Goal: Information Seeking & Learning: Learn about a topic

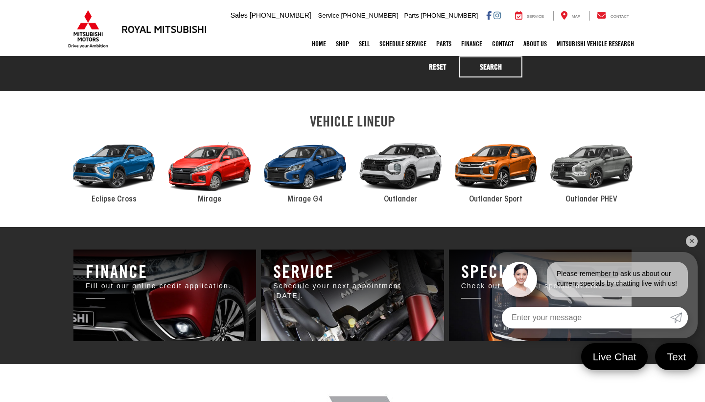
click at [690, 239] on link "✕" at bounding box center [692, 241] width 12 height 12
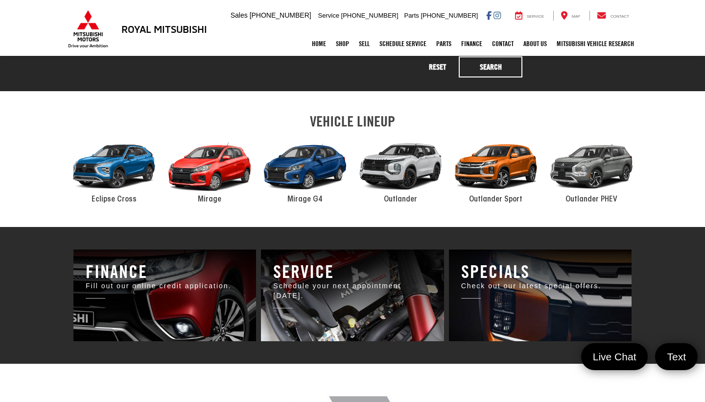
click at [407, 168] on div "2024 Mitsubishi Outlander" at bounding box center [401, 166] width 96 height 65
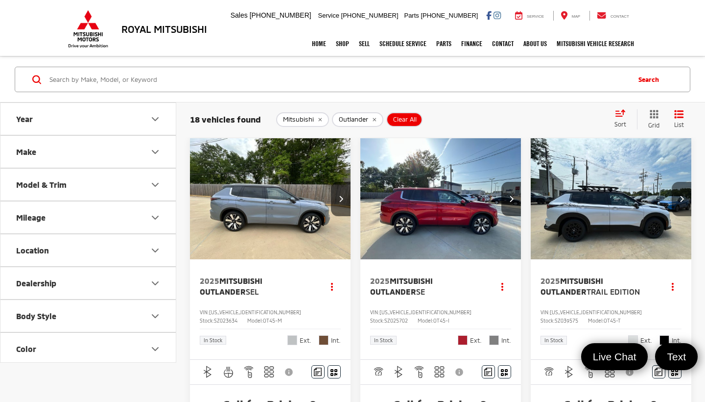
click at [681, 197] on icon "Next image" at bounding box center [682, 198] width 4 height 7
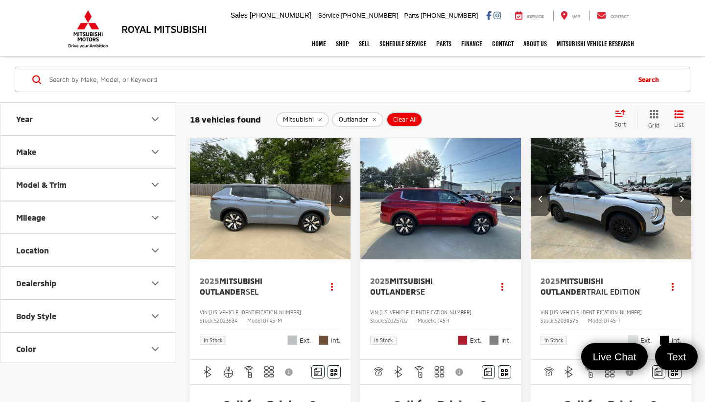
click at [606, 203] on img "2025 Mitsubishi Outlander Trail Edition 1" at bounding box center [611, 198] width 162 height 121
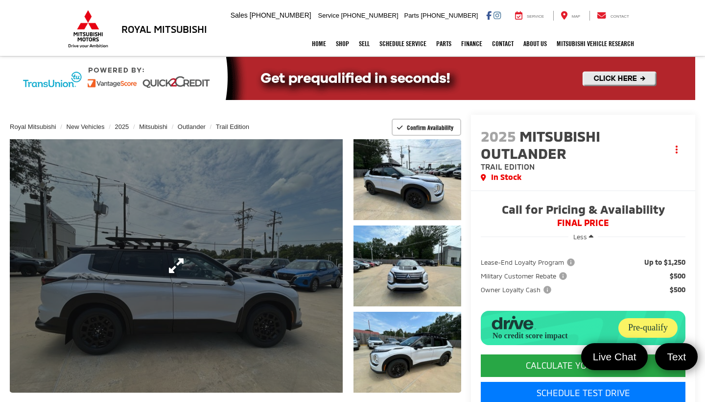
click at [272, 288] on link "Expand Photo 0" at bounding box center [176, 265] width 333 height 253
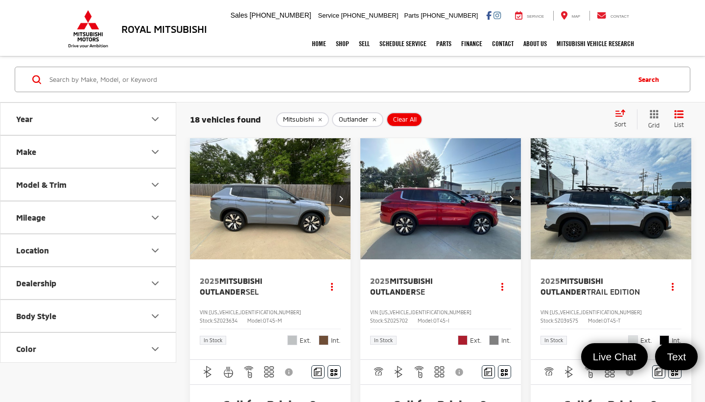
click at [603, 280] on span "Mitsubishi Outlander" at bounding box center [572, 286] width 63 height 20
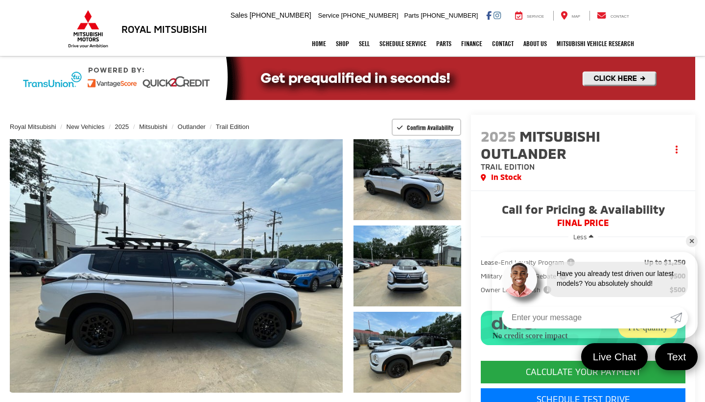
click at [693, 242] on link "✕" at bounding box center [692, 241] width 12 height 12
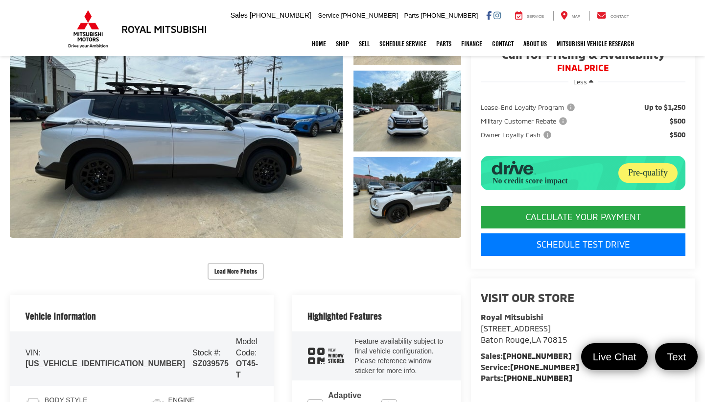
scroll to position [0, 0]
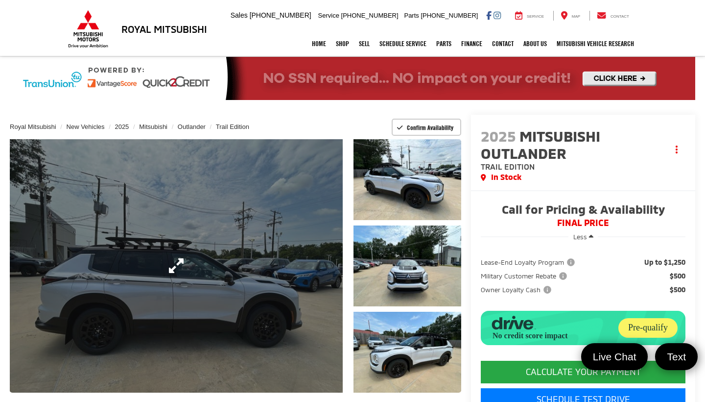
click at [301, 281] on link "Expand Photo 0" at bounding box center [176, 265] width 333 height 253
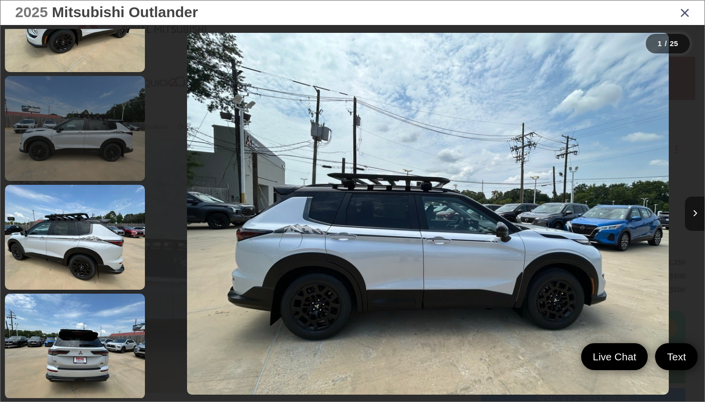
scroll to position [449, 0]
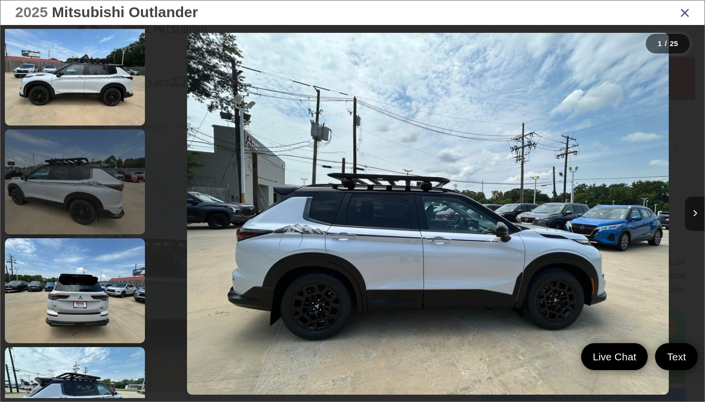
click at [21, 165] on link at bounding box center [75, 181] width 140 height 105
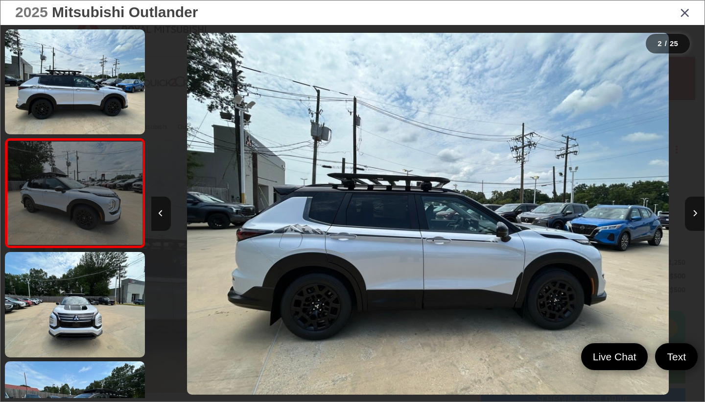
scroll to position [0, 0]
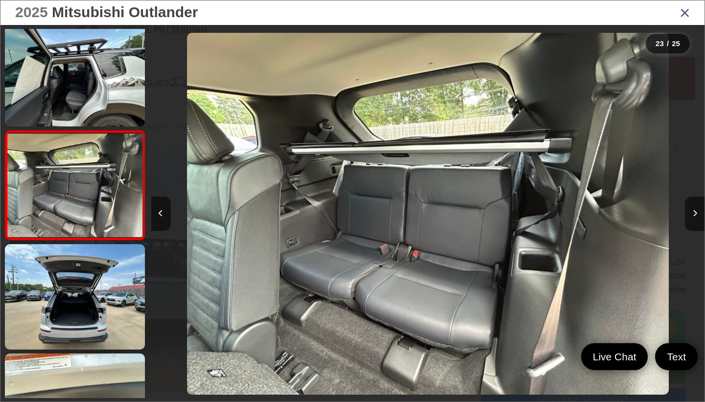
click at [687, 13] on icon "Close gallery" at bounding box center [685, 12] width 10 height 13
